Goal: Information Seeking & Learning: Compare options

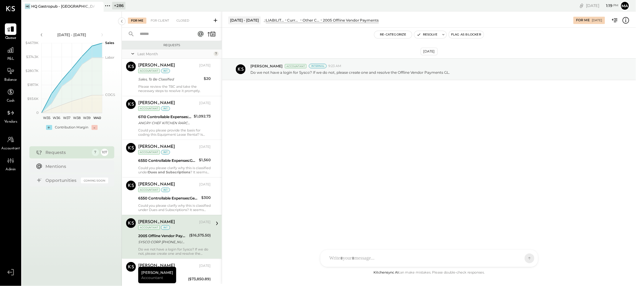
scroll to position [76, 0]
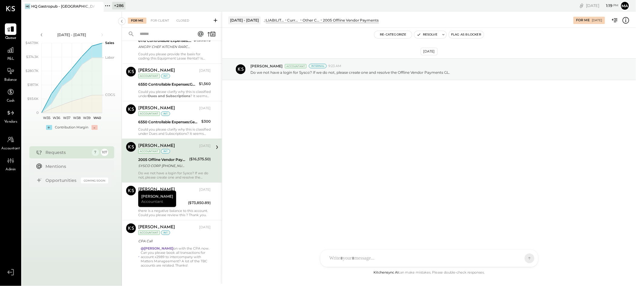
drag, startPoint x: 100, startPoint y: 5, endPoint x: 66, endPoint y: 5, distance: 34.0
click at [100, 5] on icon at bounding box center [99, 6] width 8 height 7
drag, startPoint x: 25, startPoint y: 6, endPoint x: 42, endPoint y: 4, distance: 16.6
click at [27, 6] on icon at bounding box center [26, 6] width 8 height 8
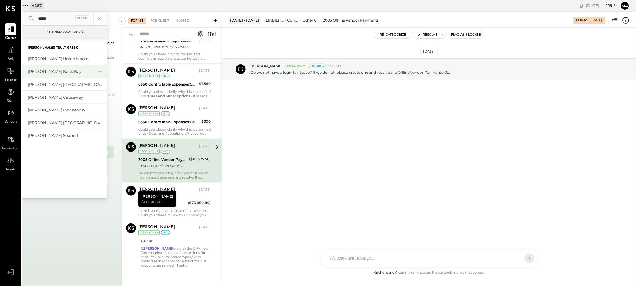
type input "*****"
click at [55, 70] on div "[PERSON_NAME] Back Bay" at bounding box center [61, 72] width 66 height 6
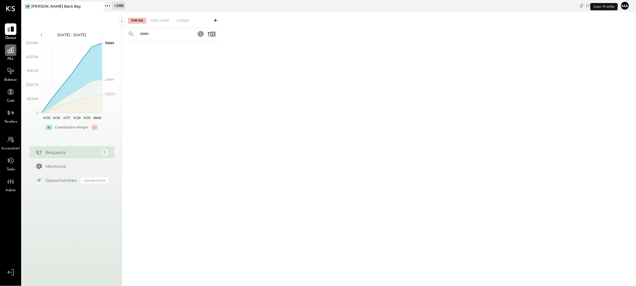
click at [13, 52] on icon at bounding box center [11, 50] width 8 height 8
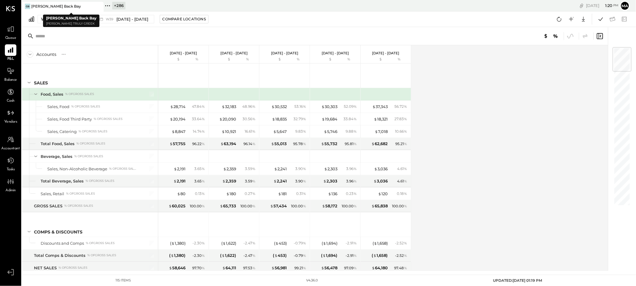
click at [113, 4] on div "+ 286" at bounding box center [118, 6] width 13 height 8
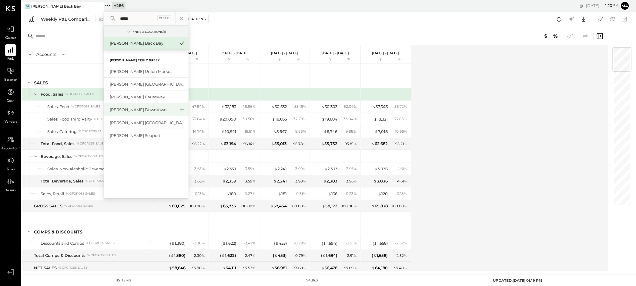
type input "*****"
click at [126, 108] on div "[PERSON_NAME] Downtown" at bounding box center [143, 110] width 66 height 6
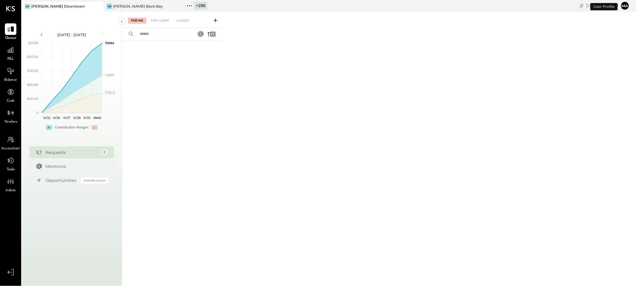
click at [14, 57] on span "P&L" at bounding box center [10, 58] width 7 height 5
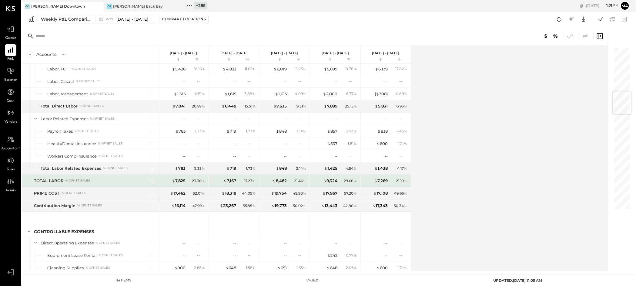
scroll to position [373, 0]
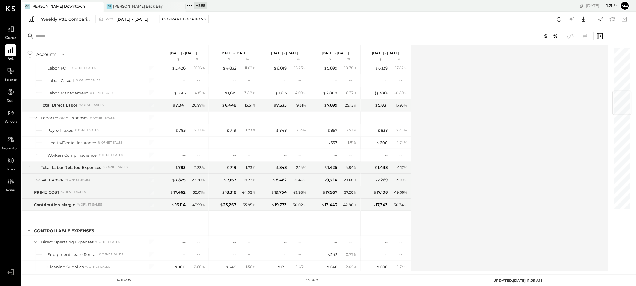
click at [190, 4] on icon at bounding box center [190, 6] width 8 height 8
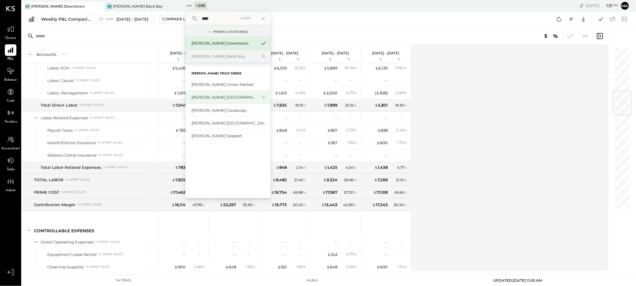
type input "****"
click at [216, 97] on div "[PERSON_NAME] [GEOGRAPHIC_DATA]" at bounding box center [225, 97] width 66 height 6
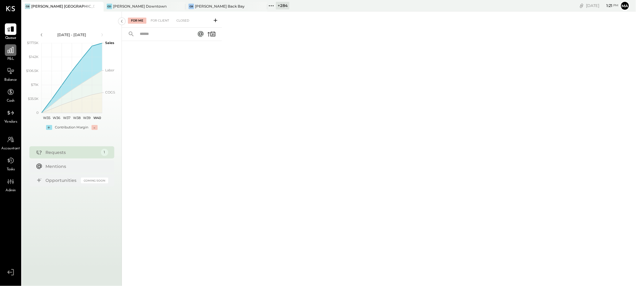
click at [13, 55] on div at bounding box center [11, 50] width 12 height 12
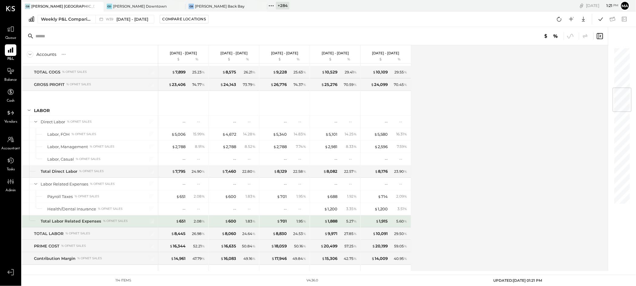
scroll to position [355, 0]
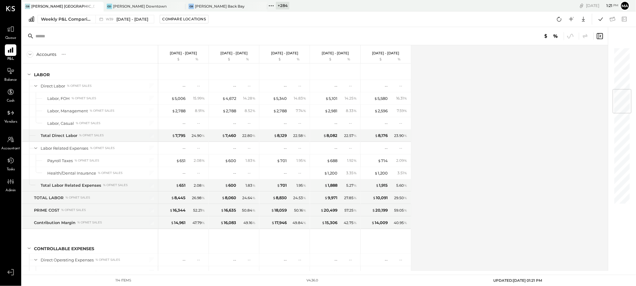
click at [271, 5] on icon at bounding box center [272, 6] width 8 height 8
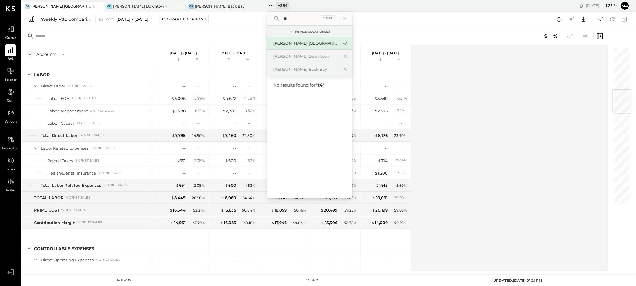
type input "*"
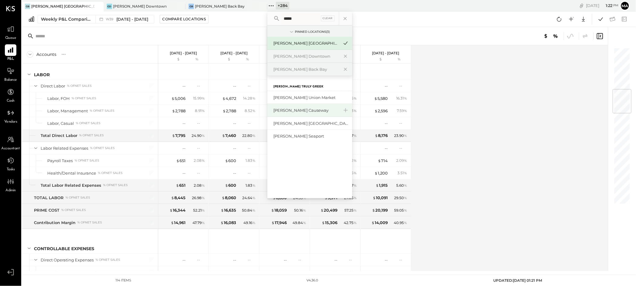
type input "*****"
click at [302, 108] on div "[PERSON_NAME] Causeway" at bounding box center [307, 110] width 66 height 6
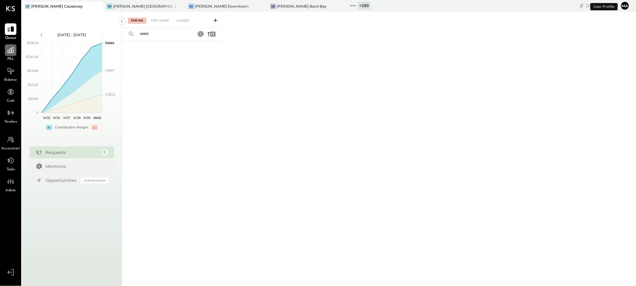
click at [11, 52] on icon at bounding box center [11, 50] width 6 height 6
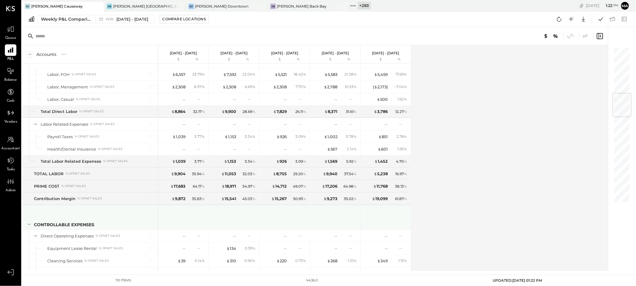
scroll to position [390, 0]
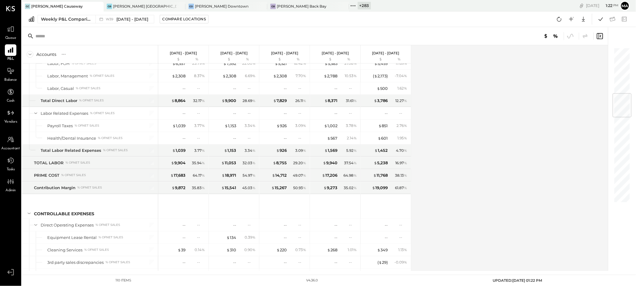
click at [355, 4] on icon at bounding box center [353, 6] width 8 height 8
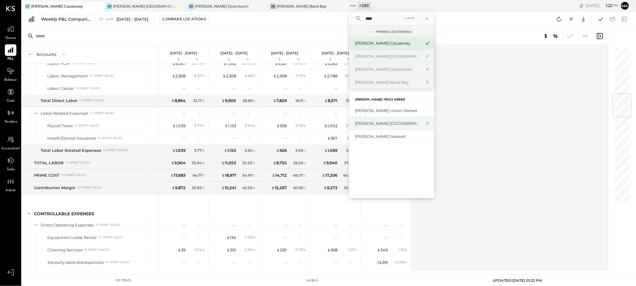
type input "****"
click at [383, 123] on div "[PERSON_NAME] [GEOGRAPHIC_DATA]" at bounding box center [388, 123] width 66 height 6
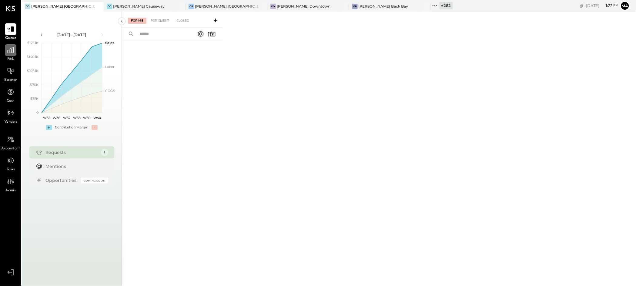
click at [9, 52] on icon at bounding box center [11, 50] width 6 height 6
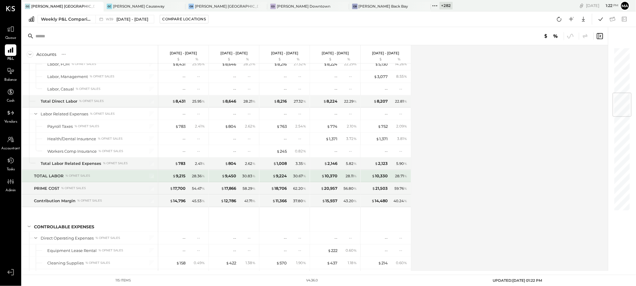
scroll to position [404, 0]
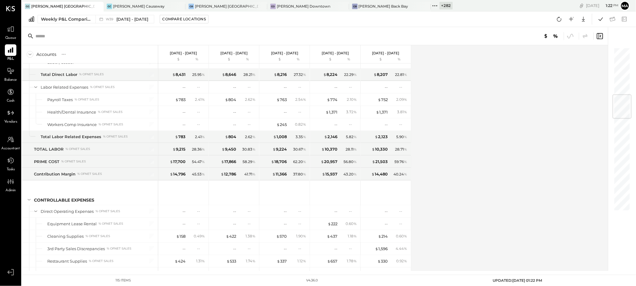
click at [431, 5] on icon at bounding box center [435, 6] width 8 height 8
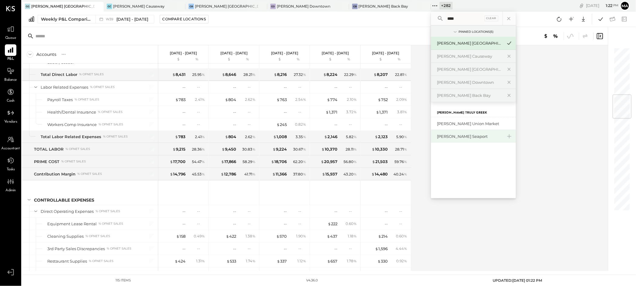
type input "****"
click at [438, 133] on div "[PERSON_NAME] Seaport" at bounding box center [470, 136] width 66 height 6
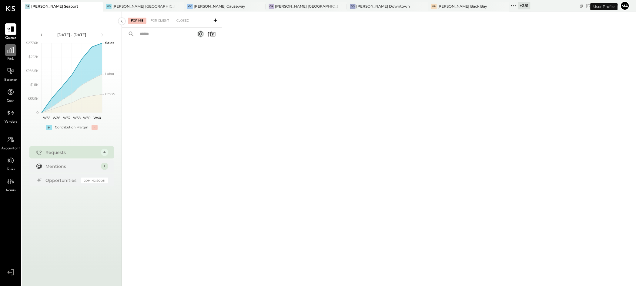
click at [11, 55] on div at bounding box center [11, 50] width 12 height 12
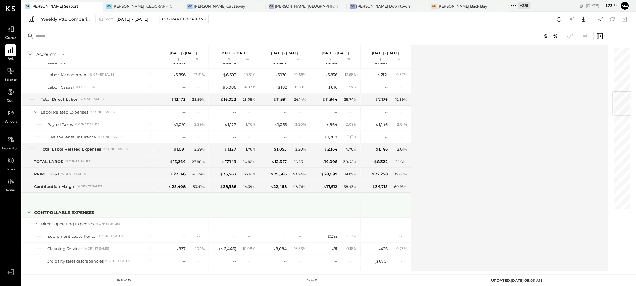
scroll to position [380, 0]
